Goal: Use online tool/utility: Utilize a website feature to perform a specific function

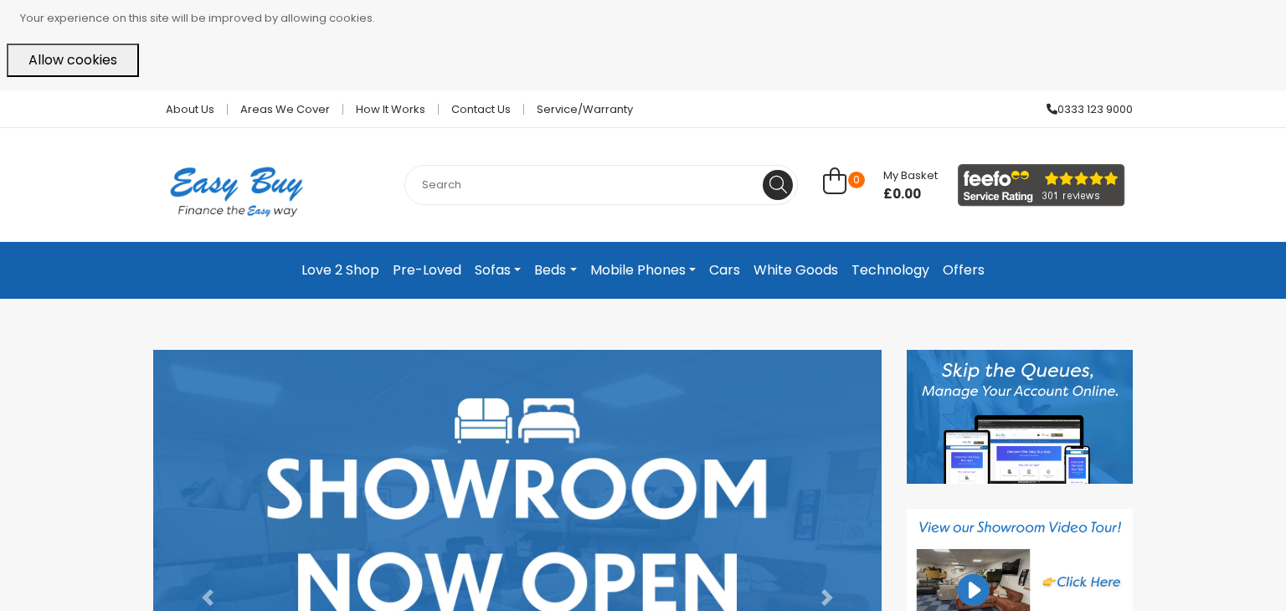
scroll to position [13, 0]
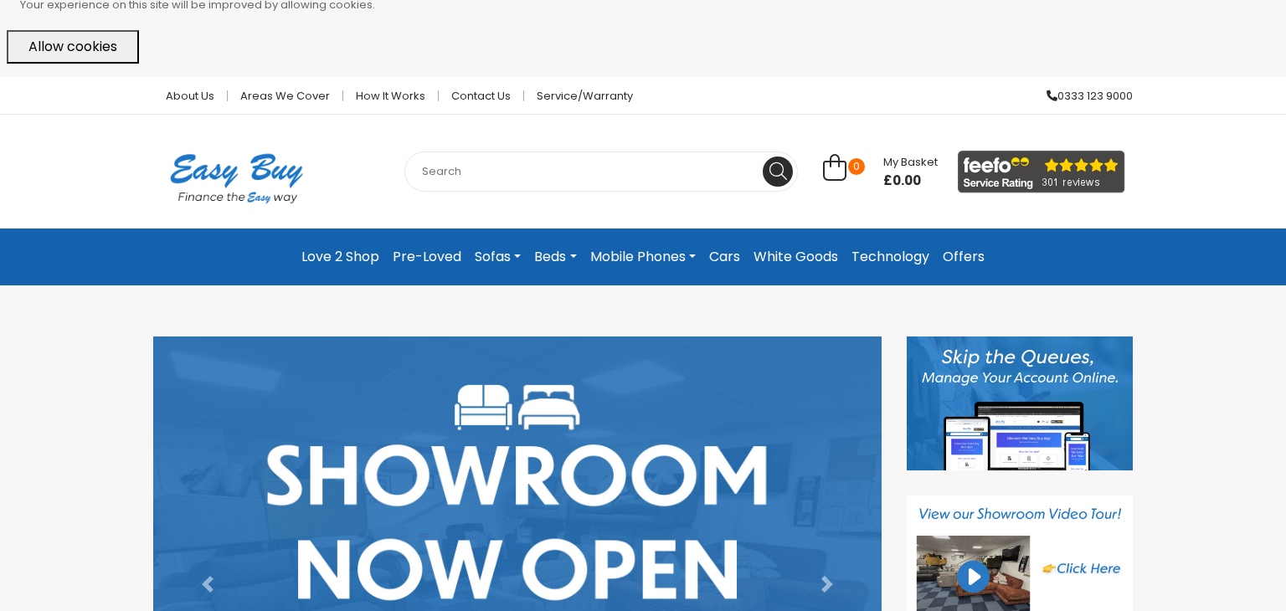
click at [492, 259] on link "Sofas" at bounding box center [497, 257] width 59 height 30
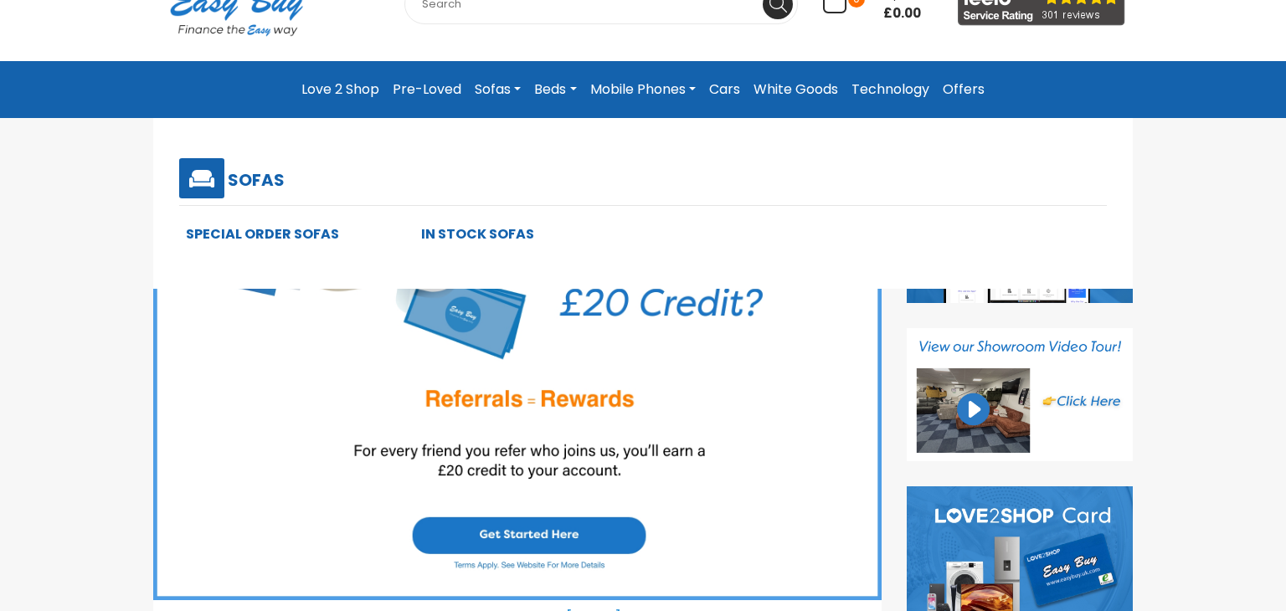
scroll to position [182, 0]
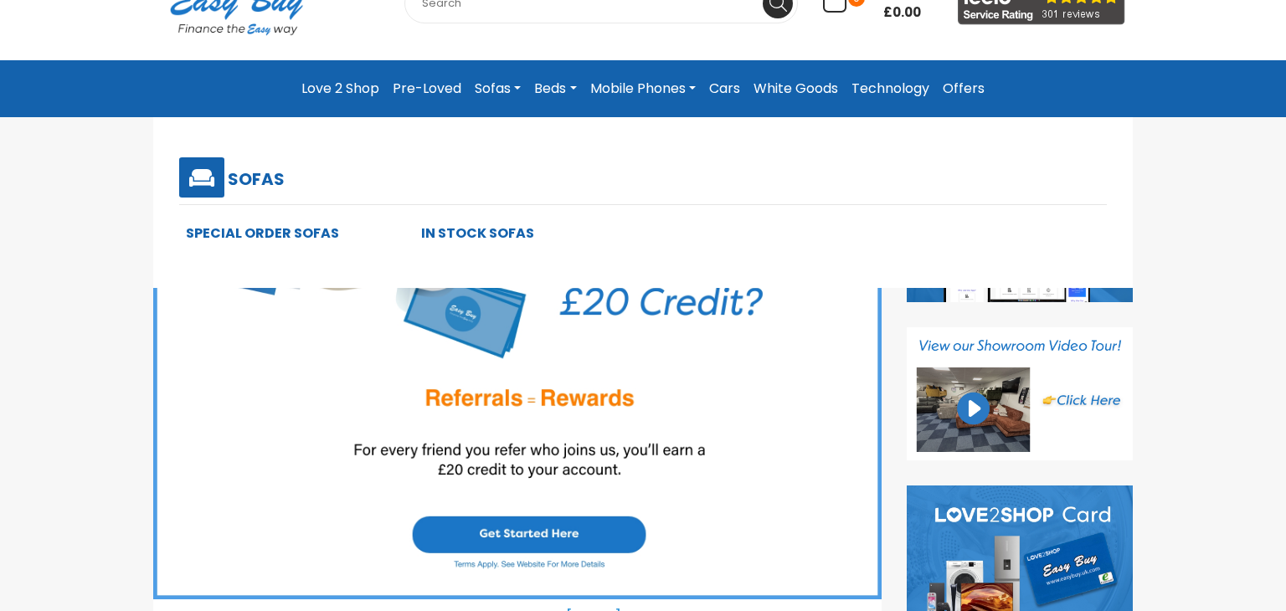
click at [494, 232] on link "In Stock Sofas" at bounding box center [477, 233] width 113 height 19
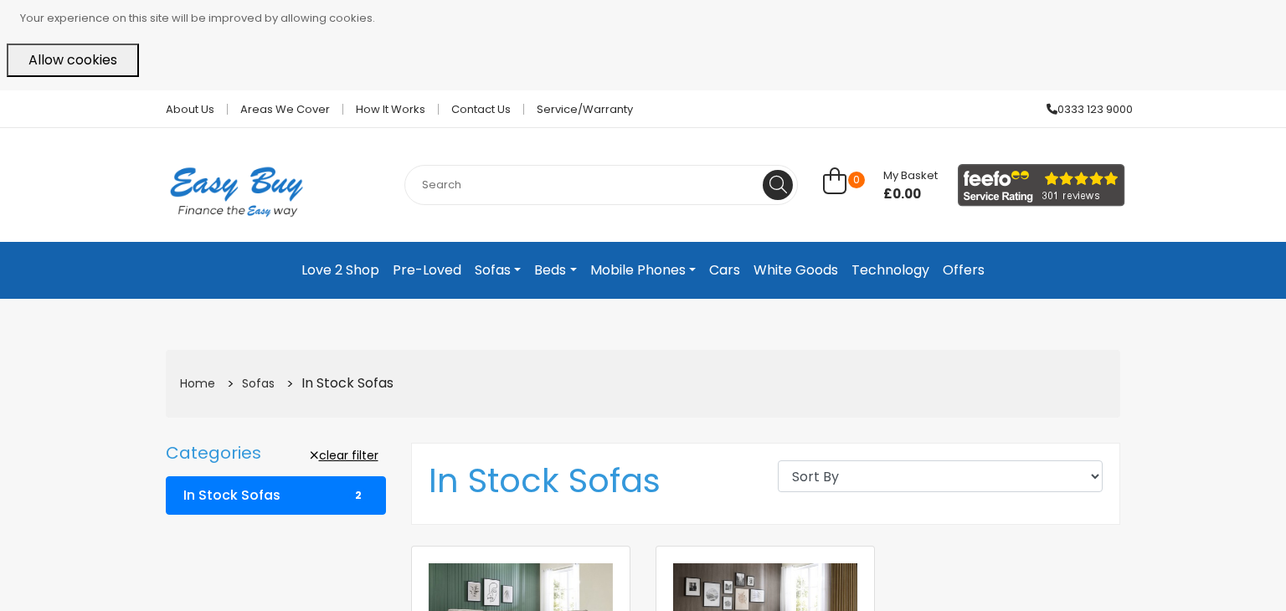
click at [445, 267] on link "Pre-Loved" at bounding box center [427, 270] width 82 height 30
click at [675, 270] on link "Mobile Phones" at bounding box center [643, 270] width 119 height 30
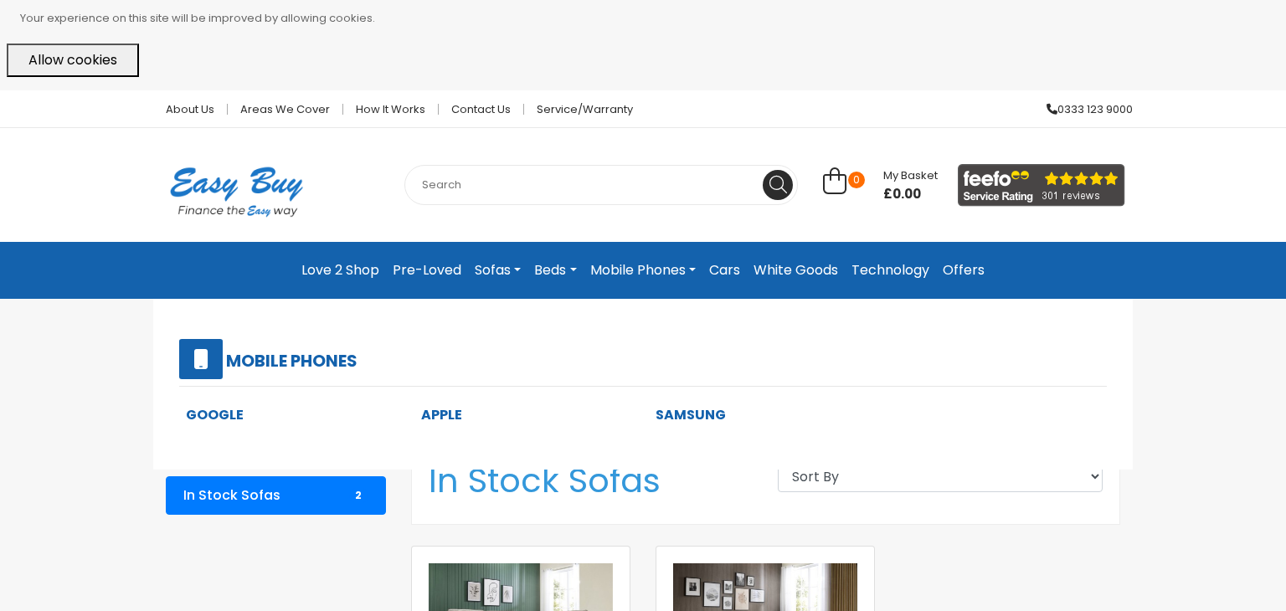
click at [437, 419] on link "Apple" at bounding box center [441, 414] width 41 height 19
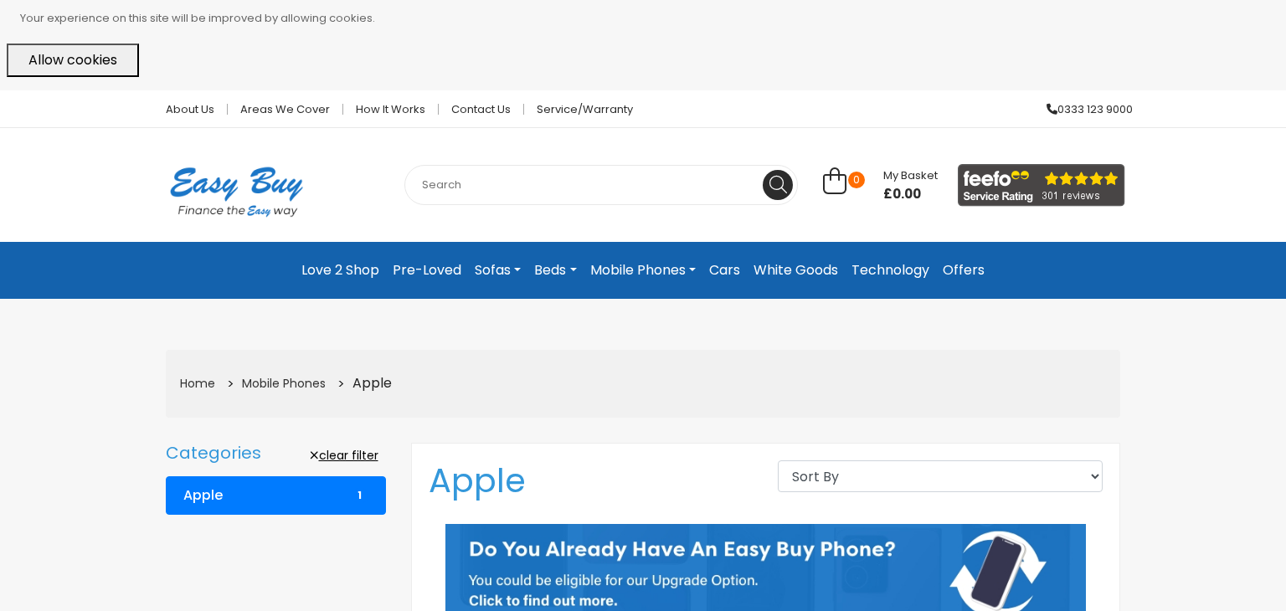
click at [564, 270] on link "Beds" at bounding box center [555, 270] width 55 height 30
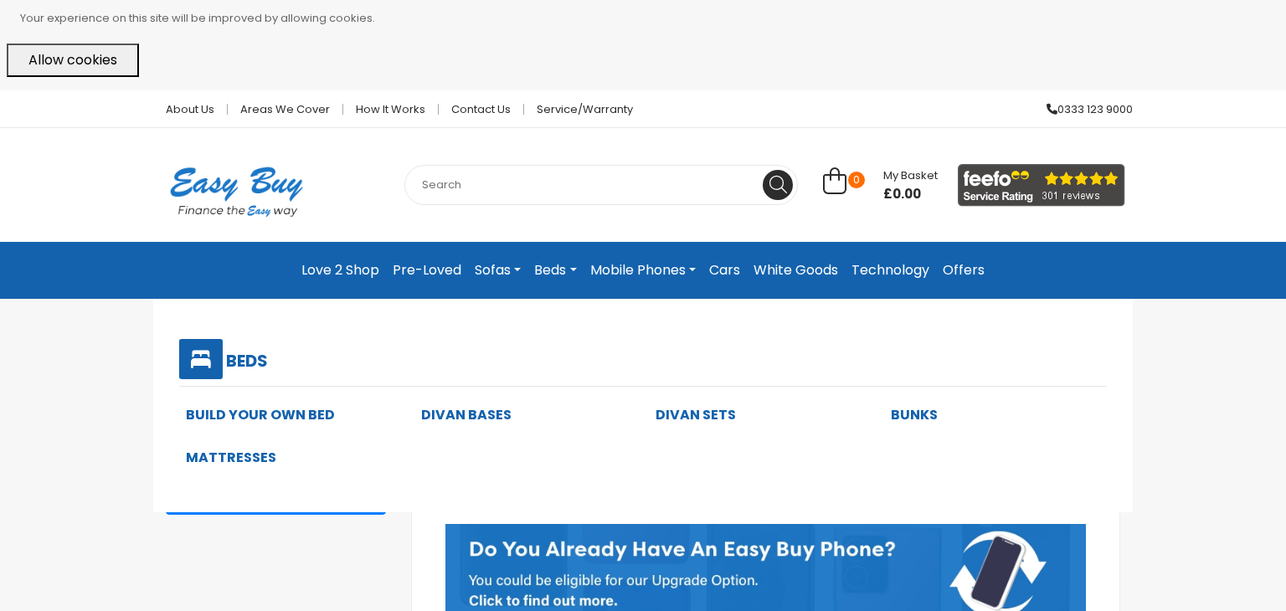
click at [246, 456] on link "Mattresses" at bounding box center [231, 457] width 90 height 19
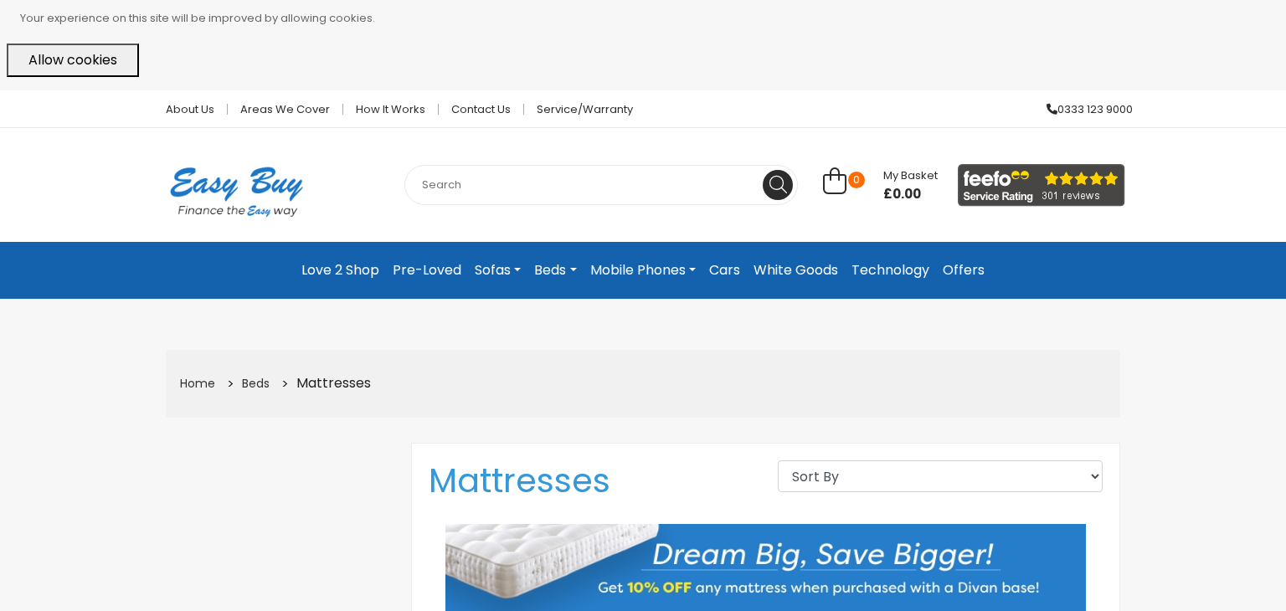
click at [966, 272] on link "Offers" at bounding box center [963, 270] width 55 height 30
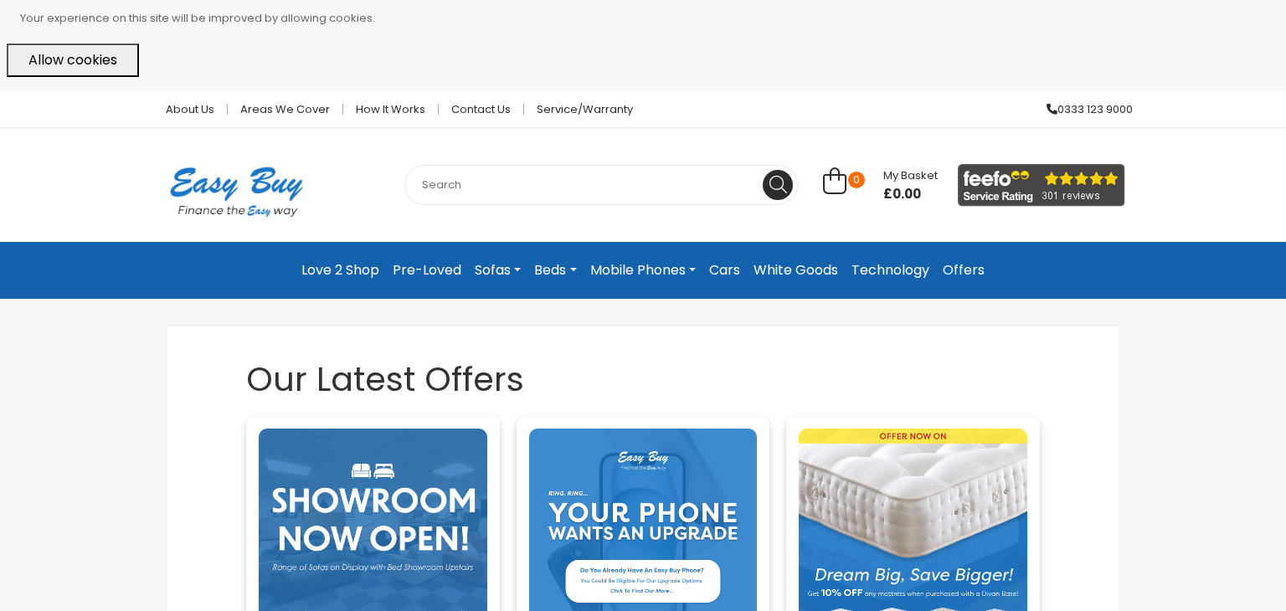
click at [791, 268] on link "White Goods" at bounding box center [796, 270] width 98 height 30
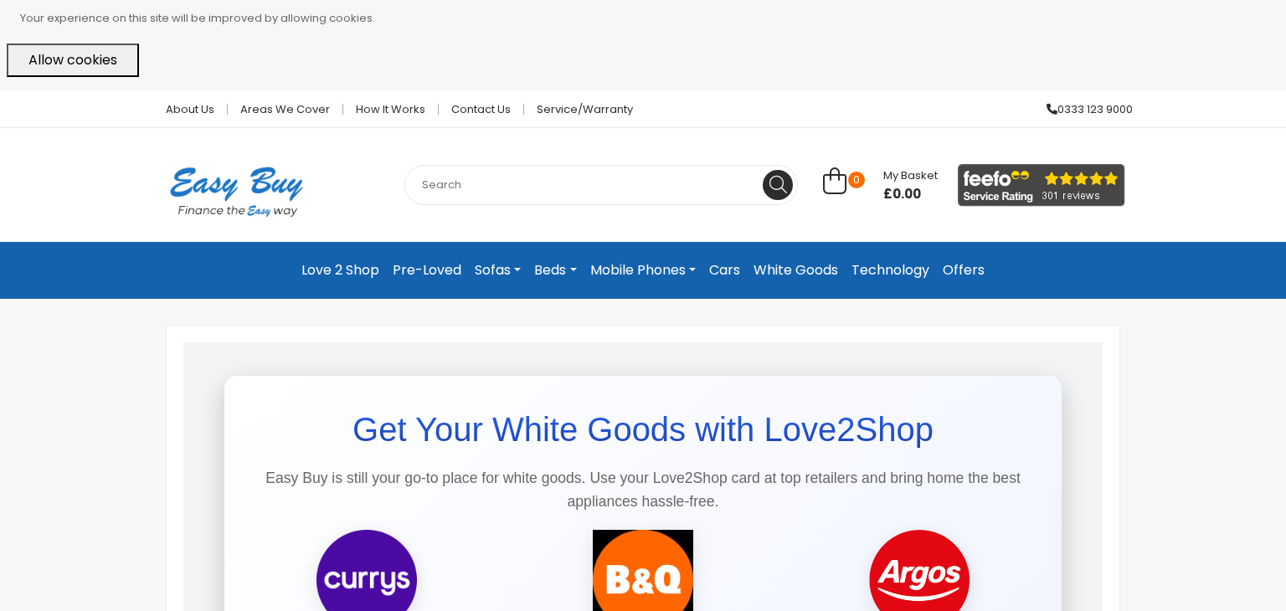
click at [916, 266] on link "Technology" at bounding box center [890, 270] width 91 height 30
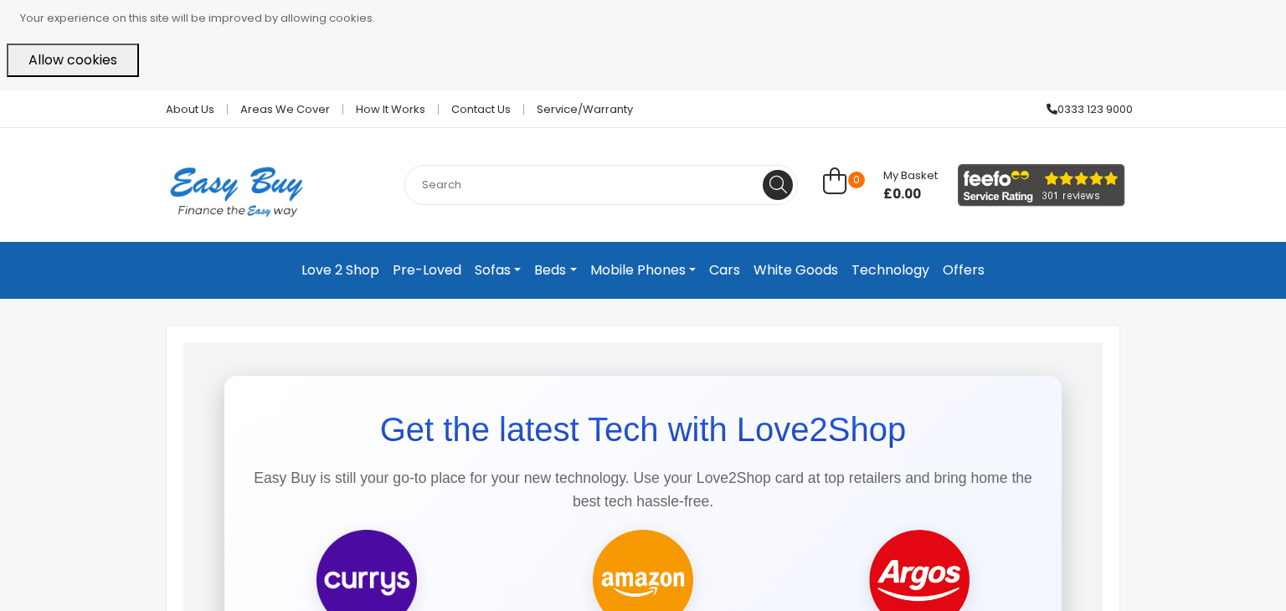
click at [343, 269] on link "Love 2 Shop" at bounding box center [340, 270] width 91 height 30
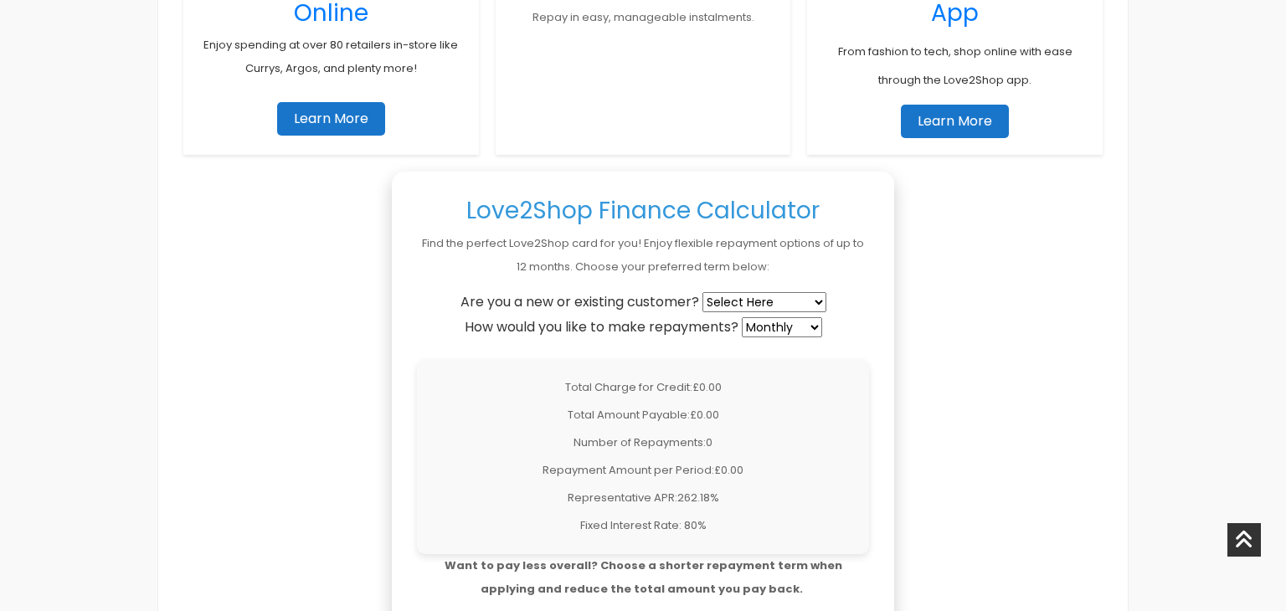
scroll to position [1263, 0]
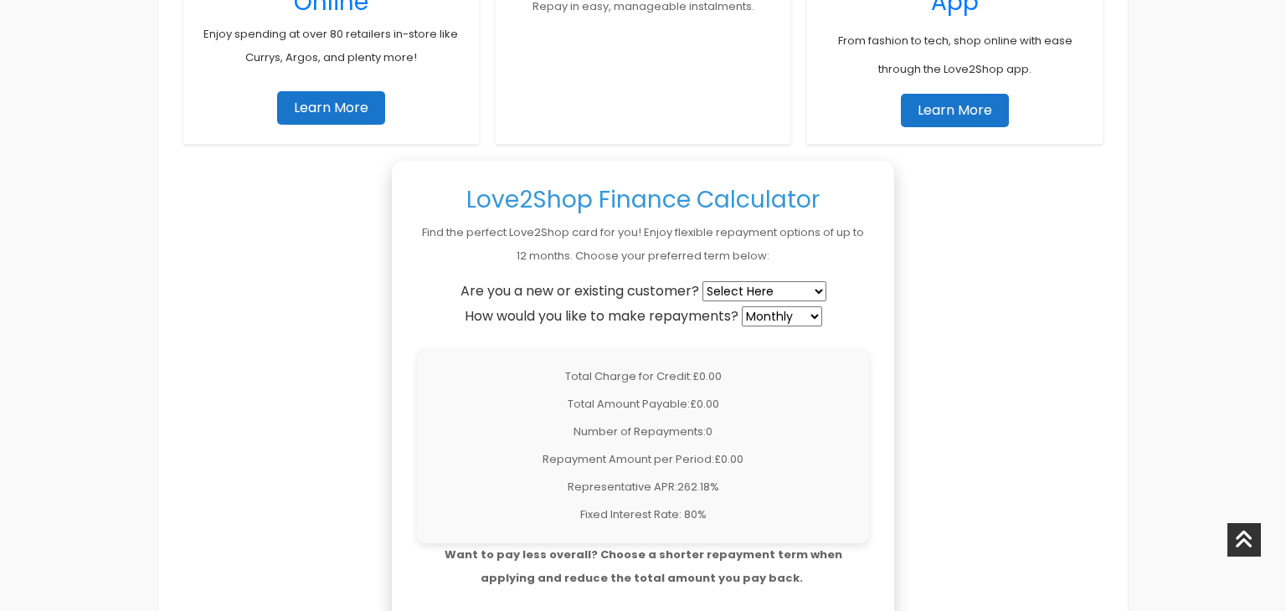
click at [776, 284] on select "Select Here New Customer Existing Customer" at bounding box center [765, 291] width 124 height 20
select select "new"
click at [705, 281] on select "Select Here New Customer Existing Customer" at bounding box center [765, 291] width 124 height 20
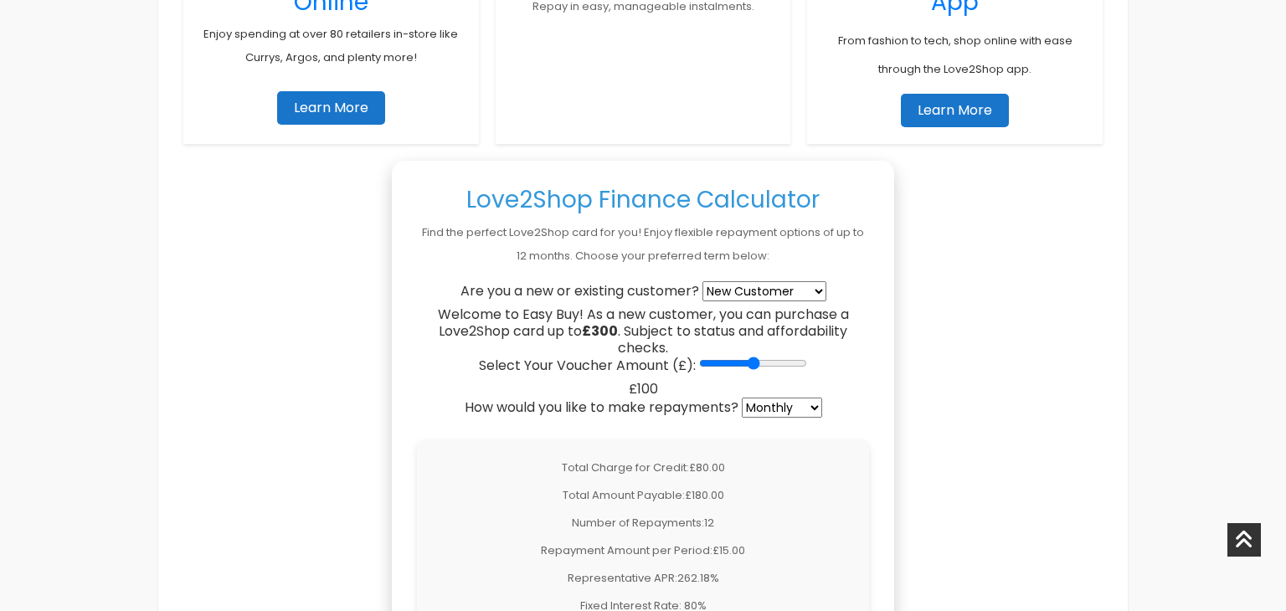
click at [743, 365] on input "Select Your Voucher Amount (£):" at bounding box center [753, 363] width 108 height 13
type input "300"
click at [797, 360] on input "Select Your Voucher Amount (£):" at bounding box center [753, 363] width 108 height 13
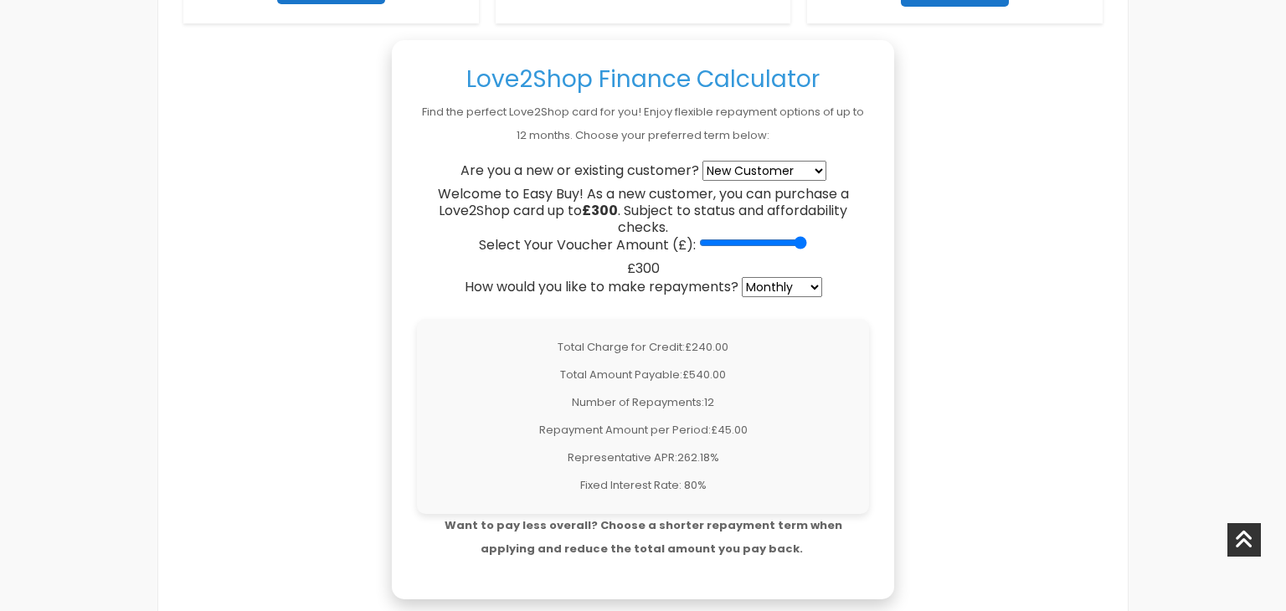
scroll to position [1387, 0]
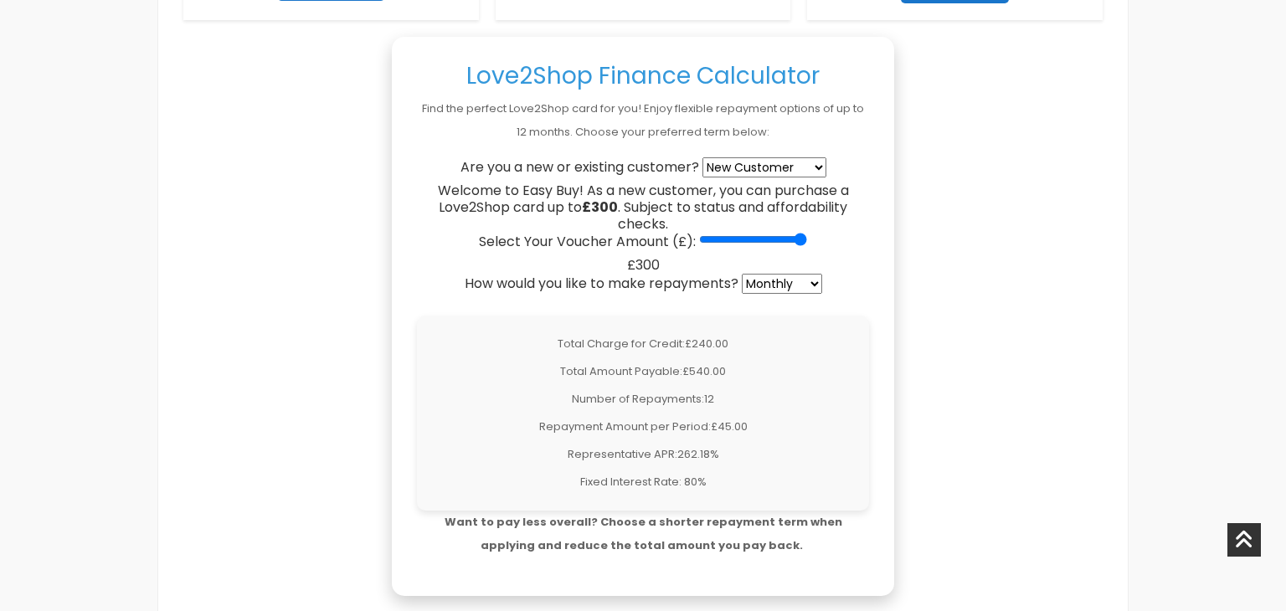
click at [773, 274] on select "Weekly Fortnightly 4-Weekly Monthly" at bounding box center [782, 284] width 80 height 20
click at [745, 274] on select "Weekly Fortnightly 4-Weekly Monthly" at bounding box center [782, 284] width 80 height 20
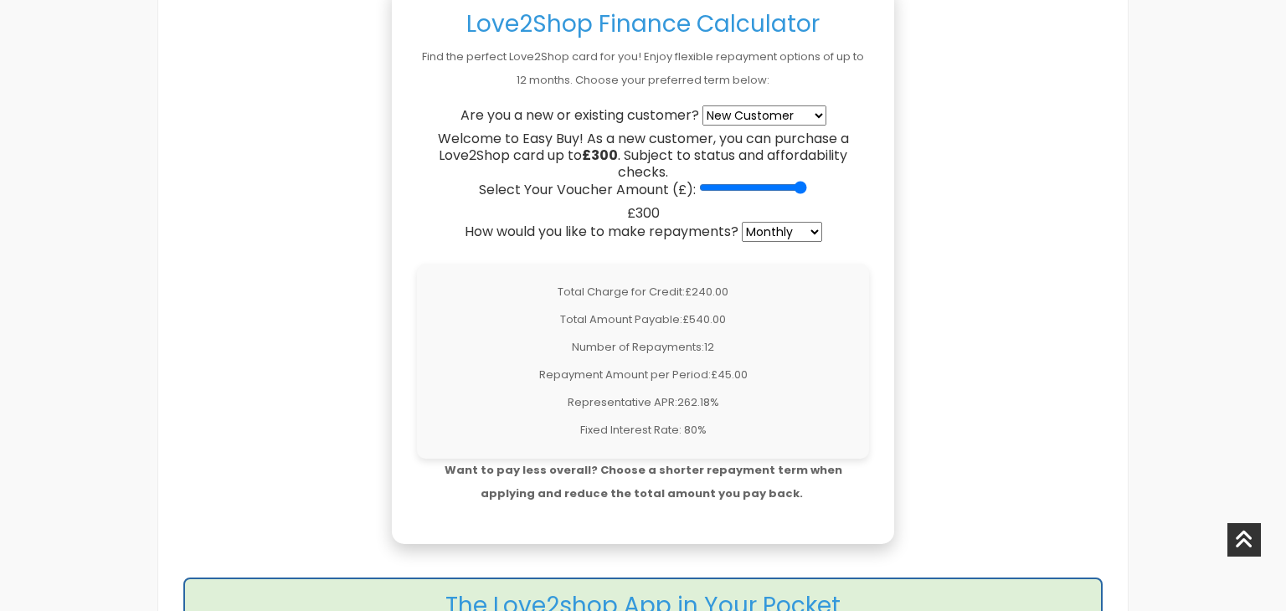
scroll to position [1434, 0]
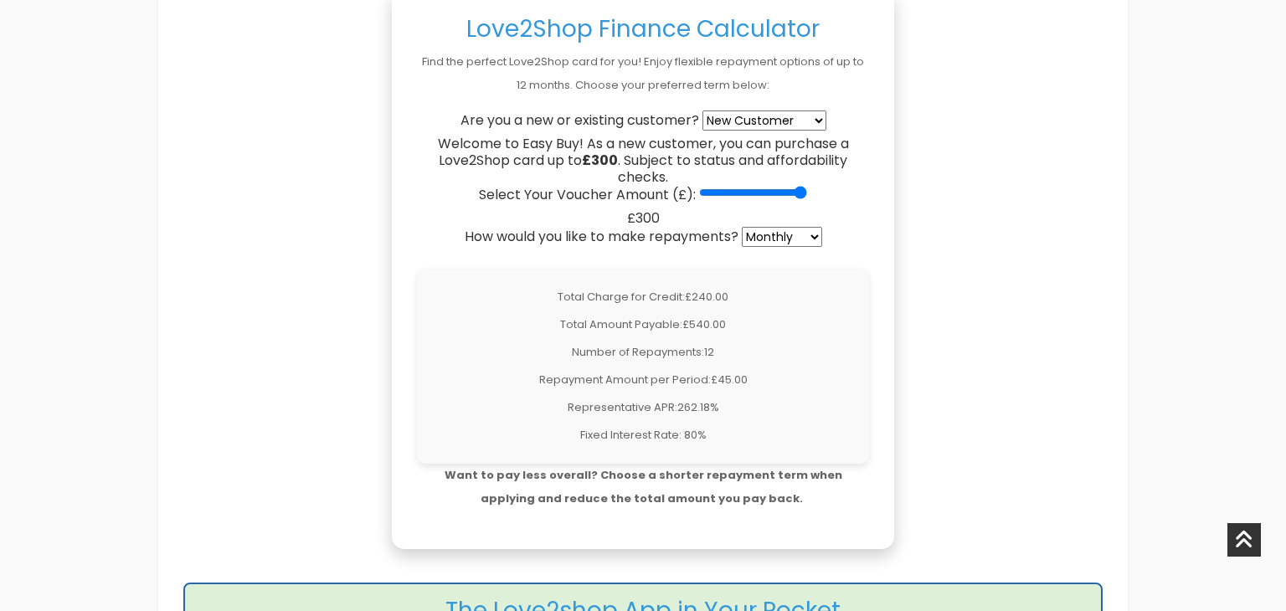
click at [775, 238] on select "Weekly Fortnightly 4-Weekly Monthly" at bounding box center [782, 237] width 80 height 20
select select "weekly"
click at [745, 227] on select "Weekly Fortnightly 4-Weekly Monthly" at bounding box center [782, 237] width 80 height 20
